Goal: Task Accomplishment & Management: Manage account settings

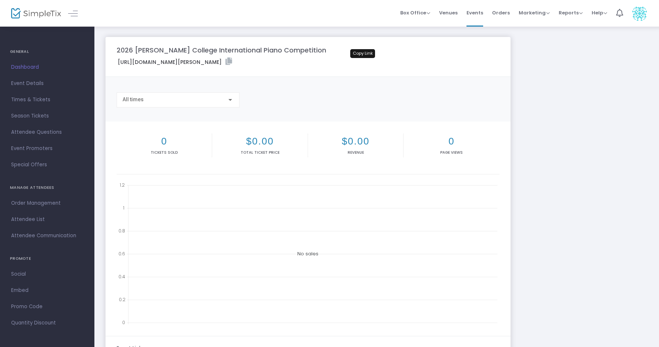
click at [232, 63] on icon at bounding box center [228, 61] width 7 height 7
click at [29, 83] on span "Event Details" at bounding box center [47, 84] width 72 height 10
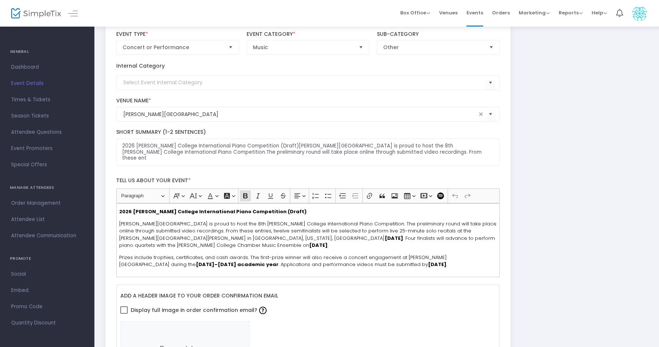
scroll to position [73, 0]
click at [205, 226] on span "Weatherford College is proud to host the 8th Weatherford College International …" at bounding box center [307, 233] width 377 height 29
click at [193, 225] on span "Weatherford College is proud to host the 8th Weatherford College International …" at bounding box center [307, 233] width 377 height 29
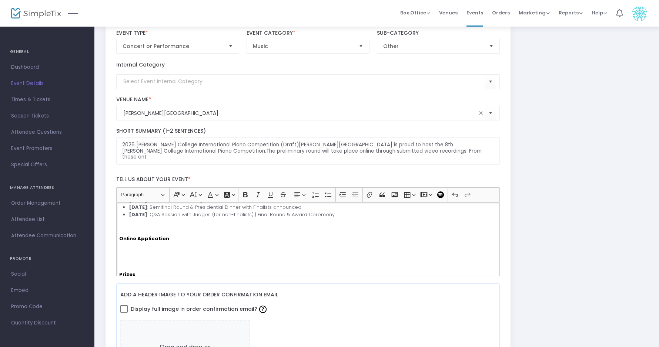
scroll to position [114, 0]
drag, startPoint x: 175, startPoint y: 239, endPoint x: 99, endPoint y: 237, distance: 76.6
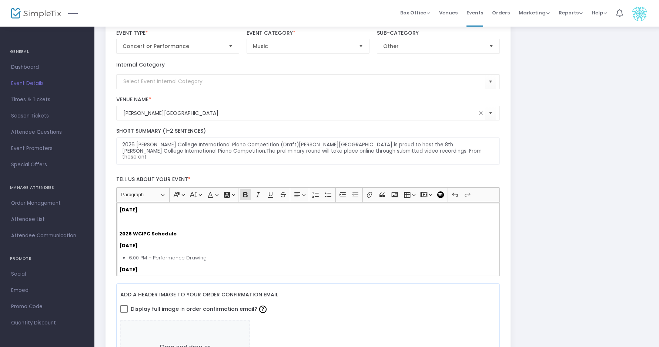
scroll to position [691, 0]
drag, startPoint x: 167, startPoint y: 227, endPoint x: 120, endPoint y: 214, distance: 48.5
click at [120, 214] on div "2026 [PERSON_NAME] College International Piano Competition [PERSON_NAME][GEOGRA…" at bounding box center [308, 239] width 384 height 74
click at [196, 260] on p "2026 WCIPC Schedule" at bounding box center [307, 263] width 377 height 7
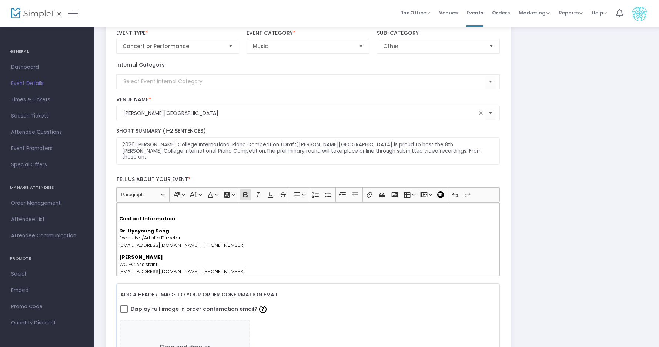
scroll to position [862, 0]
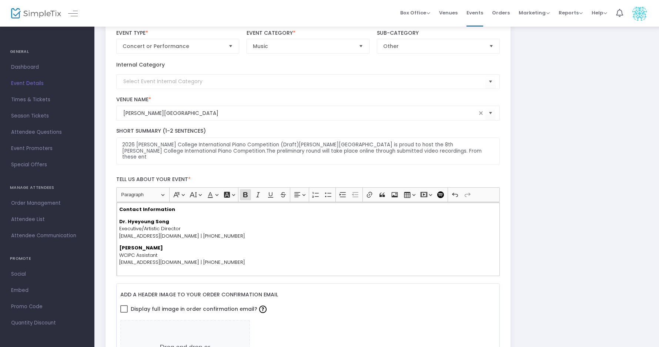
click at [131, 271] on p "Rich Text Editor, main" at bounding box center [307, 274] width 377 height 7
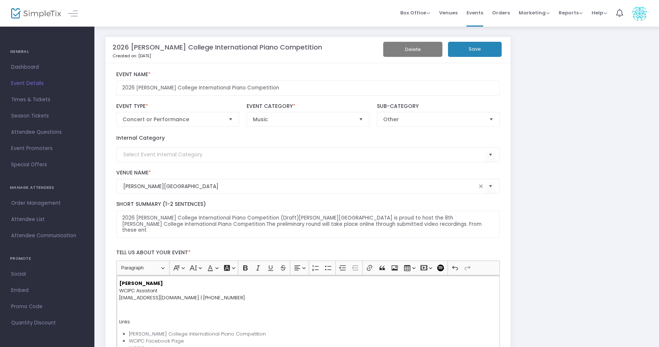
scroll to position [0, 0]
click at [481, 51] on button "Save" at bounding box center [475, 49] width 54 height 15
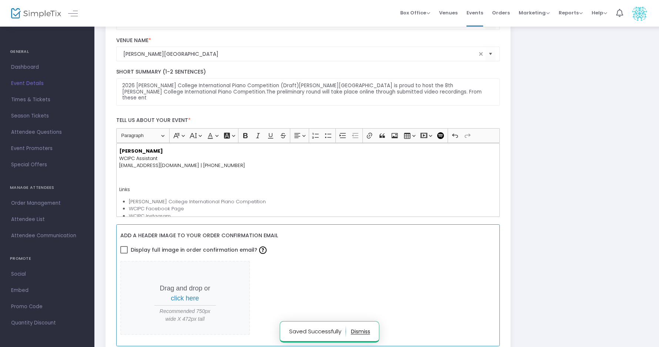
scroll to position [132, 0]
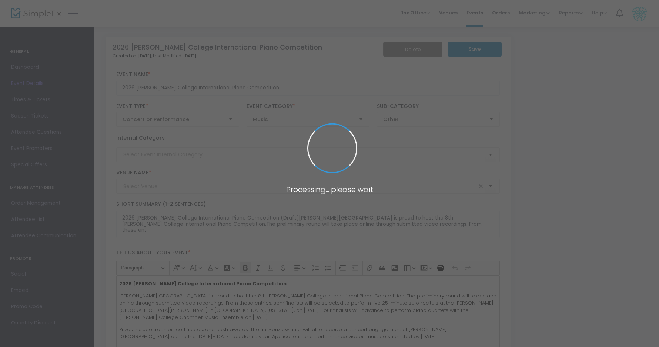
type input "Weatherford College"
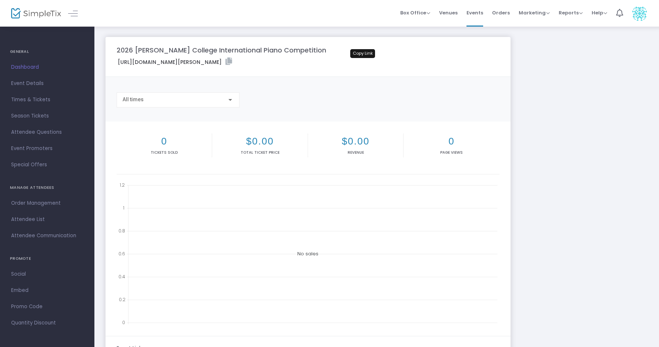
click at [232, 59] on icon at bounding box center [228, 61] width 7 height 7
click at [31, 80] on span "Event Details" at bounding box center [47, 84] width 72 height 10
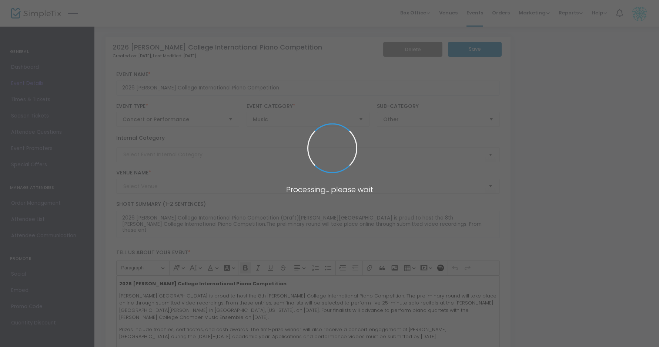
type input "[PERSON_NAME][GEOGRAPHIC_DATA]"
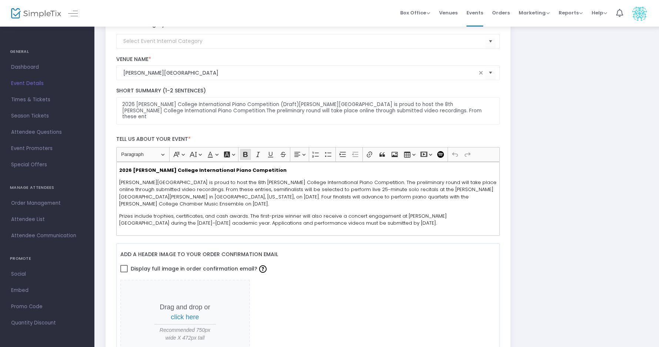
scroll to position [91, 0]
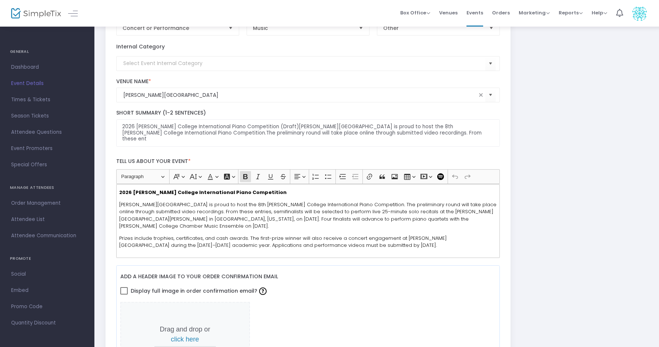
click at [279, 199] on div "2026 [PERSON_NAME] College International Piano Competition [PERSON_NAME][GEOGRA…" at bounding box center [308, 221] width 384 height 74
click at [276, 195] on p "2026 [PERSON_NAME] College International Piano Competition" at bounding box center [307, 192] width 377 height 7
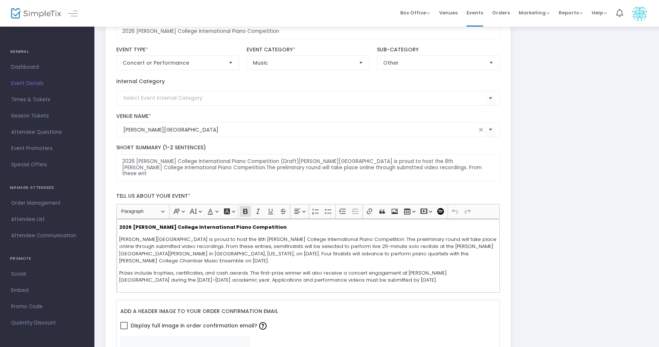
scroll to position [62, 0]
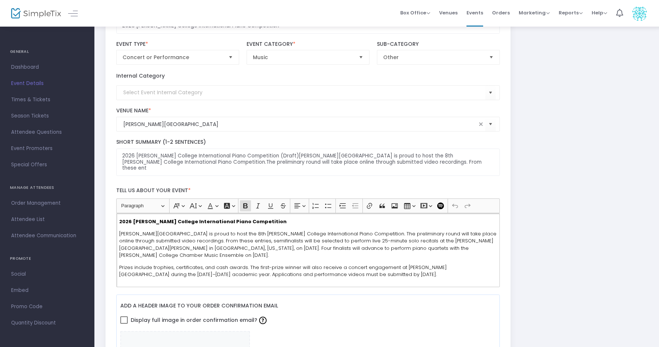
click at [286, 252] on p "[PERSON_NAME][GEOGRAPHIC_DATA] is proud to host the 8th [PERSON_NAME] College I…" at bounding box center [307, 245] width 377 height 29
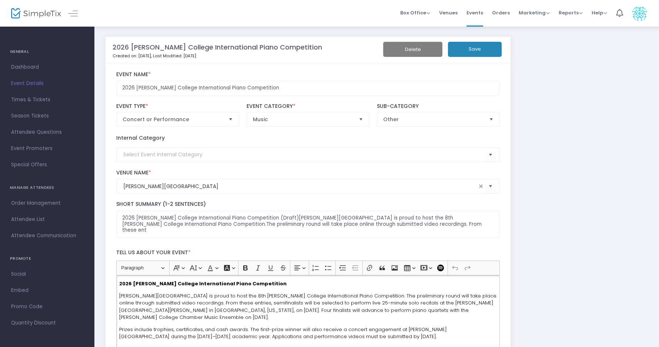
scroll to position [0, 0]
click at [468, 48] on button "Save" at bounding box center [475, 49] width 54 height 15
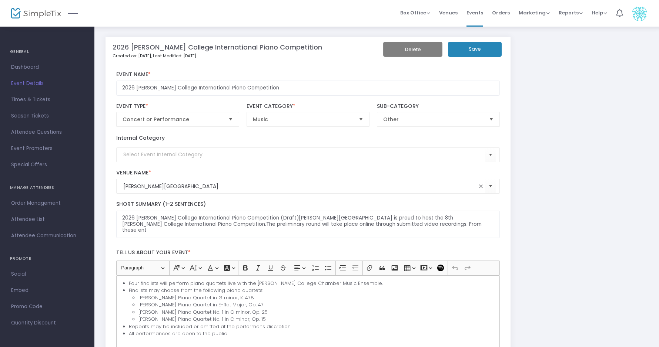
scroll to position [403, 0]
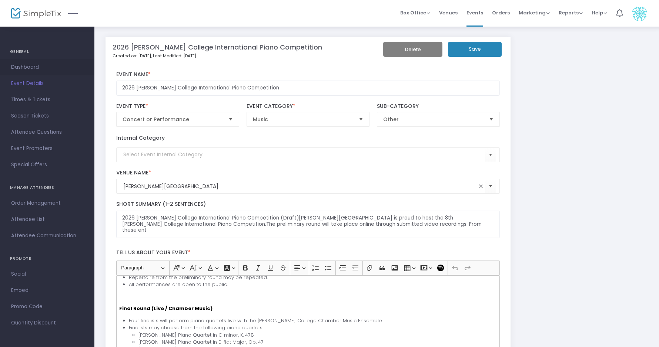
click at [24, 65] on span "Dashboard" at bounding box center [47, 68] width 72 height 10
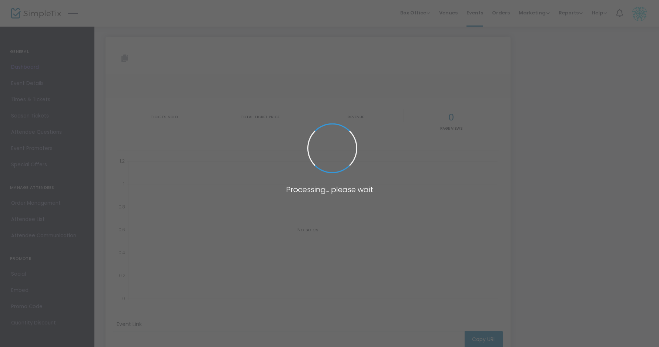
type input "[URL][DOMAIN_NAME][PERSON_NAME]"
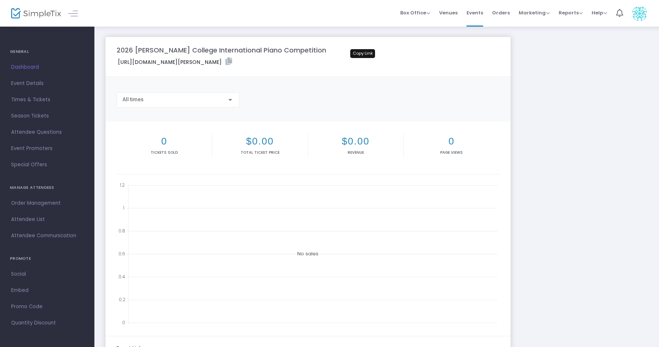
click at [232, 62] on icon at bounding box center [228, 61] width 7 height 7
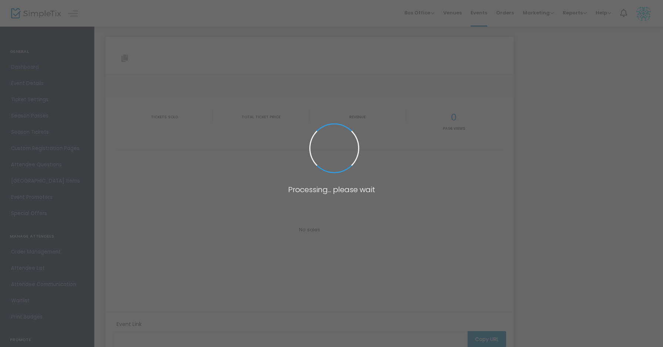
type input "[URL][DOMAIN_NAME][PERSON_NAME]"
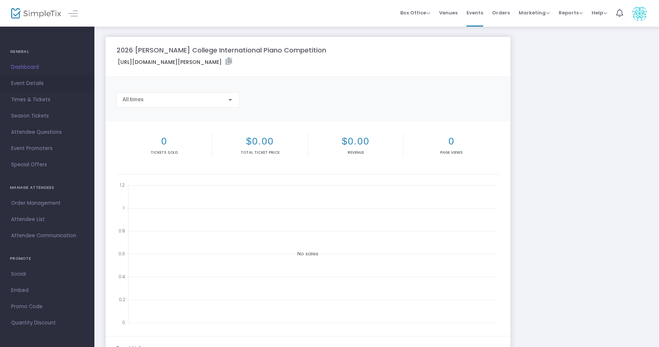
click at [33, 85] on span "Event Details" at bounding box center [47, 84] width 72 height 10
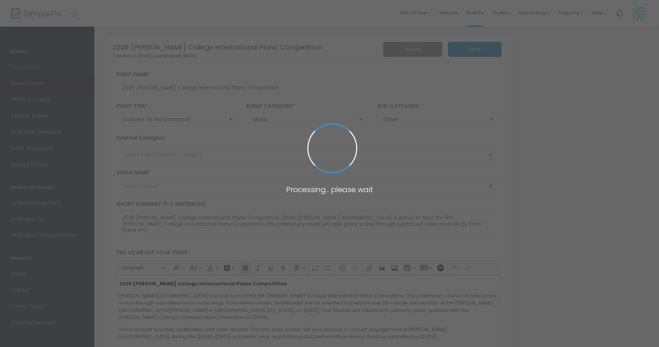
type input "[PERSON_NAME][GEOGRAPHIC_DATA]"
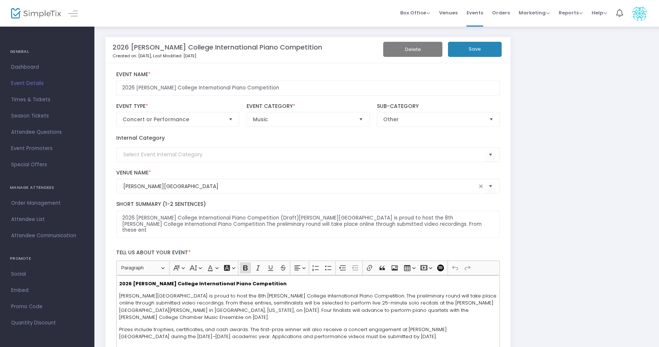
click at [262, 306] on span "[PERSON_NAME][GEOGRAPHIC_DATA] is proud to host the 8th [PERSON_NAME] College I…" at bounding box center [307, 307] width 377 height 29
click at [481, 47] on button "Save" at bounding box center [475, 49] width 54 height 15
click at [637, 17] on img at bounding box center [639, 13] width 15 height 15
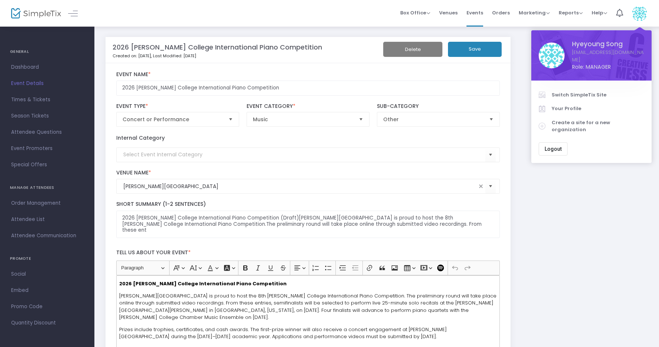
click at [462, 137] on div "Internal Category" at bounding box center [307, 148] width 391 height 28
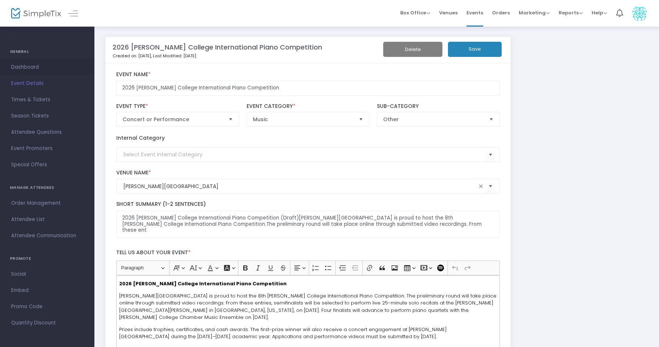
click at [27, 66] on span "Dashboard" at bounding box center [47, 68] width 72 height 10
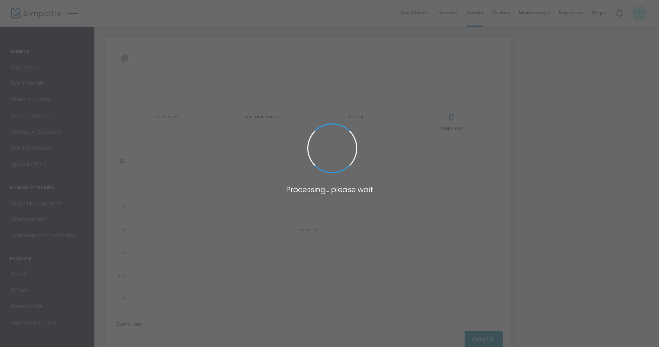
type input "[URL][DOMAIN_NAME][PERSON_NAME]"
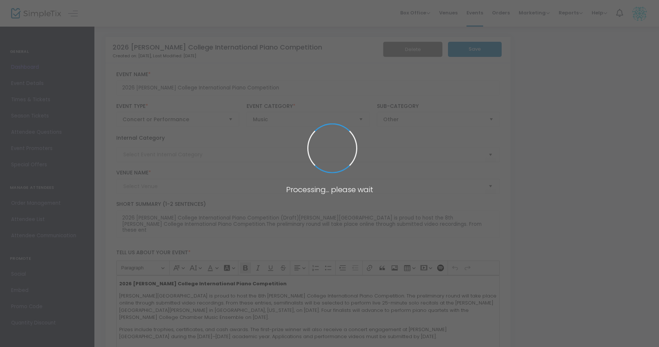
type input "[PERSON_NAME][GEOGRAPHIC_DATA]"
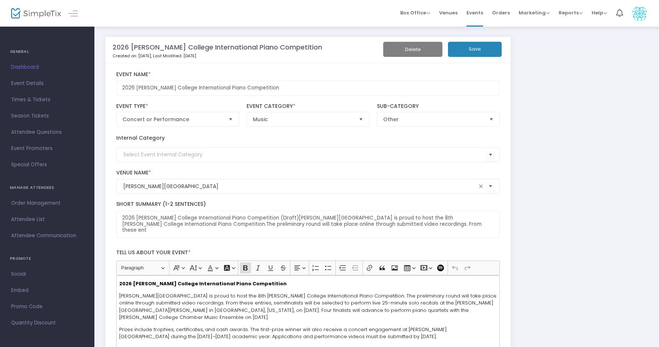
click at [470, 49] on button "Save" at bounding box center [475, 49] width 54 height 15
click at [34, 83] on span "Event Details" at bounding box center [47, 84] width 72 height 10
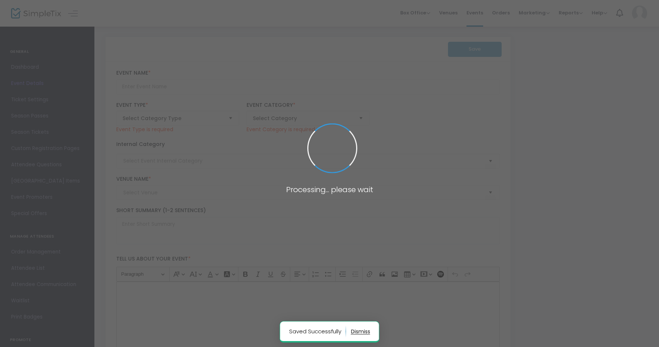
type input "2026 [PERSON_NAME] College International Piano Competition"
type input "[PERSON_NAME][GEOGRAPHIC_DATA]"
type textarea "2026 [PERSON_NAME] College International Piano Competition (Draft)[PERSON_NAME]…"
type input "Buy Tickets"
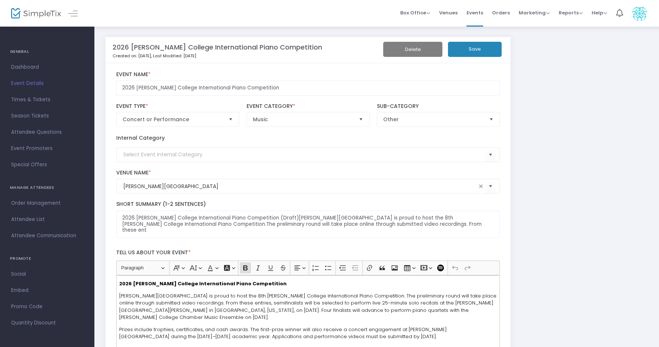
click at [476, 53] on button "Save" at bounding box center [475, 49] width 54 height 15
click at [23, 67] on span "Dashboard" at bounding box center [47, 68] width 72 height 10
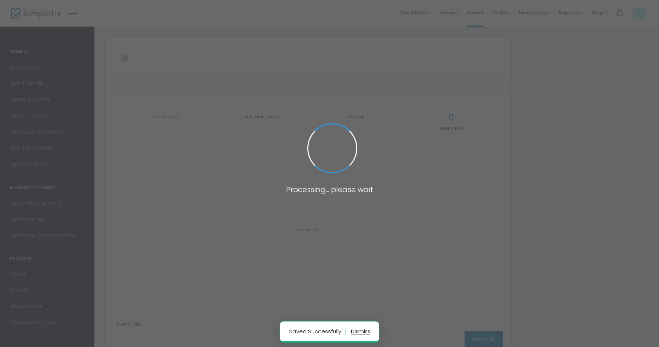
type input "[URL][DOMAIN_NAME][PERSON_NAME]"
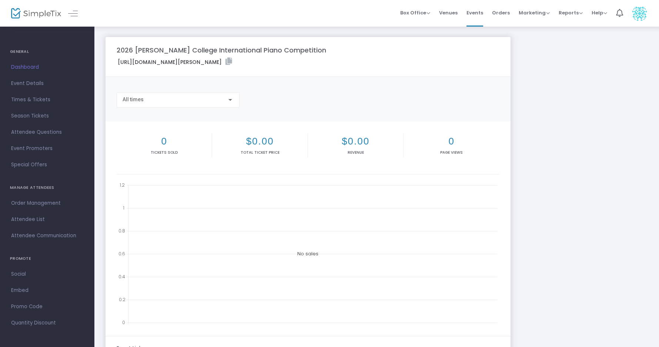
click at [232, 62] on label "[URL][DOMAIN_NAME][PERSON_NAME]" at bounding box center [175, 62] width 114 height 9
click at [28, 80] on span "Event Details" at bounding box center [47, 84] width 72 height 10
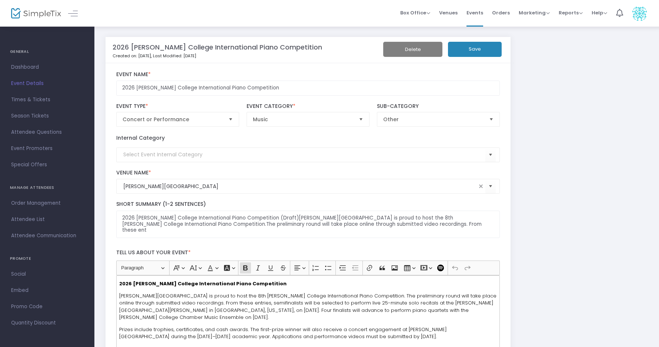
click at [246, 294] on span "[PERSON_NAME][GEOGRAPHIC_DATA] is proud to host the 8th [PERSON_NAME] College I…" at bounding box center [307, 307] width 377 height 29
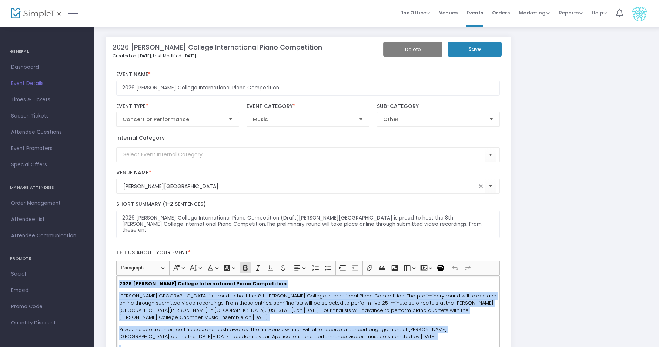
drag, startPoint x: 340, startPoint y: 314, endPoint x: 113, endPoint y: 258, distance: 233.6
click at [113, 258] on div "Tell us about your event * Heading Paragraph Paragraph Heading 1 Heading 2 Head…" at bounding box center [307, 297] width 391 height 111
copy div "8875 Loremipsumd Sitamet Consecteturad Elits Doeiusmodte Incididuntu Laboree do…"
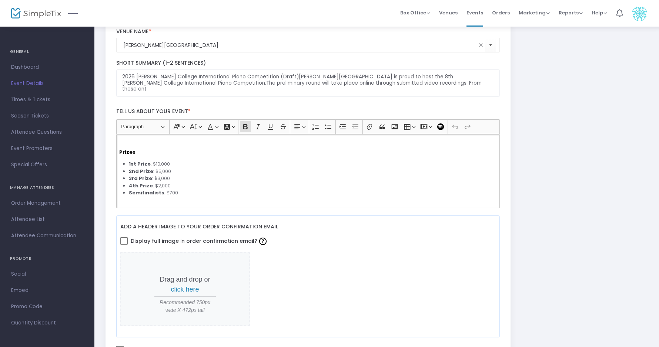
scroll to position [132, 0]
drag, startPoint x: 188, startPoint y: 193, endPoint x: 115, endPoint y: 147, distance: 86.3
click at [115, 147] on div "Heading Paragraph Paragraph Heading 1 Heading 2 Heading 3 Font Family Font Fami…" at bounding box center [307, 164] width 391 height 89
copy div "Prizes 1st Prize : $10,000 2nd Prize : $5,000 3rd Prize : $3,000 4th Prize : $2…"
